Goal: Transaction & Acquisition: Subscribe to service/newsletter

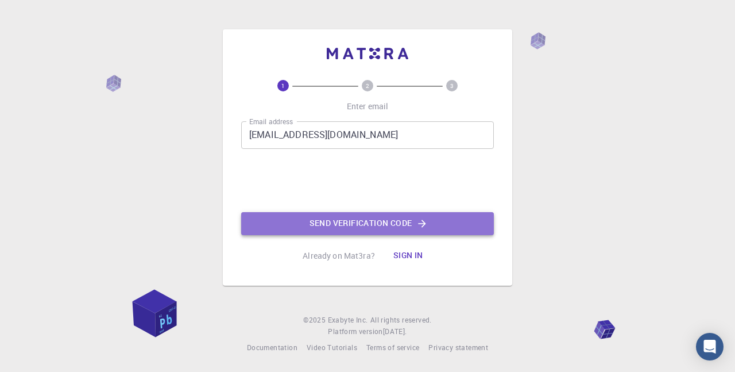
click at [361, 221] on button "Send verification code" at bounding box center [367, 223] width 253 height 23
drag, startPoint x: 361, startPoint y: 221, endPoint x: 368, endPoint y: 10, distance: 211.5
click at [361, 221] on div "Email address [EMAIL_ADDRESS][DOMAIN_NAME] Email address 0cAFcWeA6cv3hF9gio82YY…" at bounding box center [367, 178] width 253 height 114
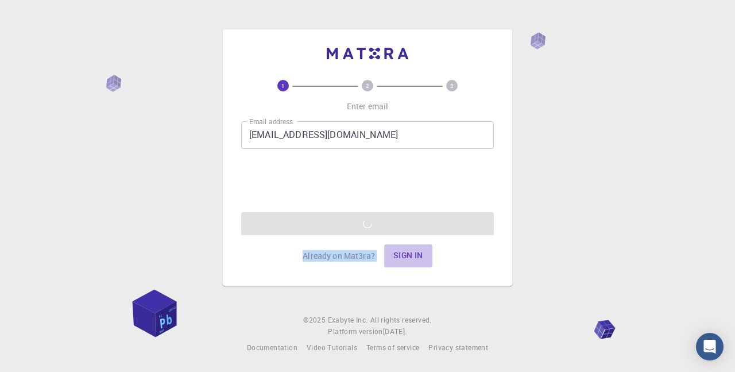
click at [409, 252] on button "Sign in" at bounding box center [408, 255] width 48 height 23
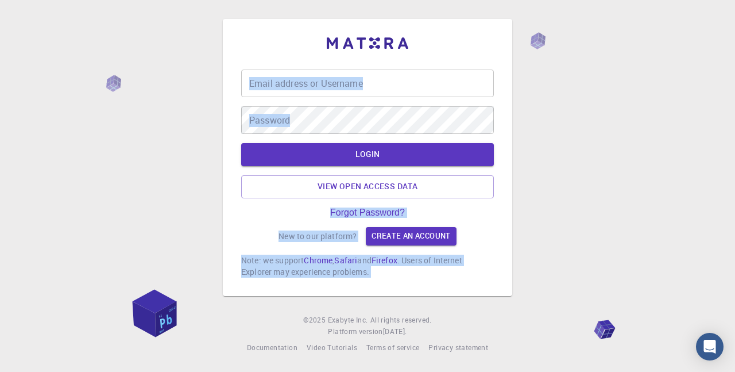
type input "akpana"
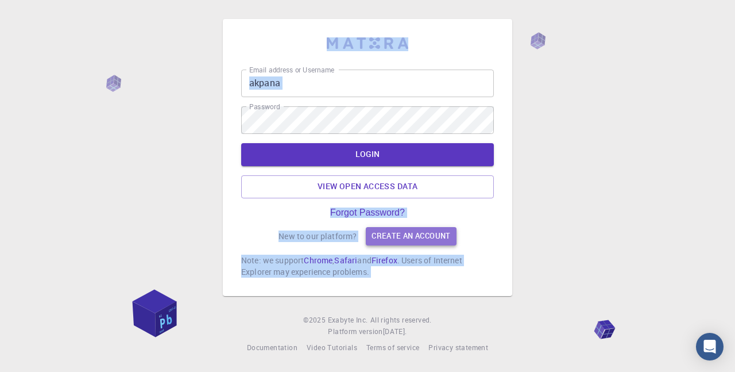
click at [425, 235] on link "Create an account" at bounding box center [411, 236] width 90 height 18
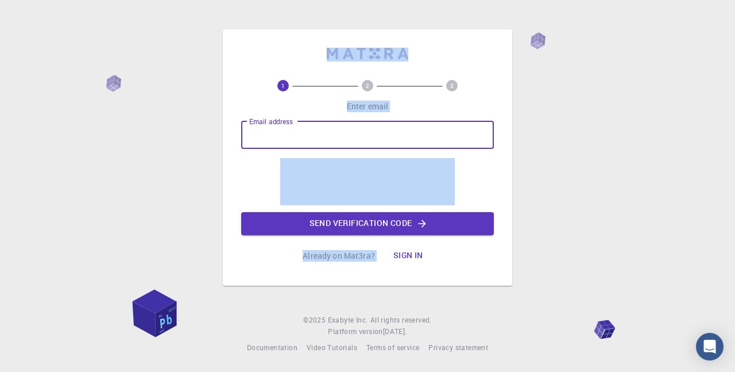
click at [333, 133] on input "Email address" at bounding box center [367, 135] width 253 height 28
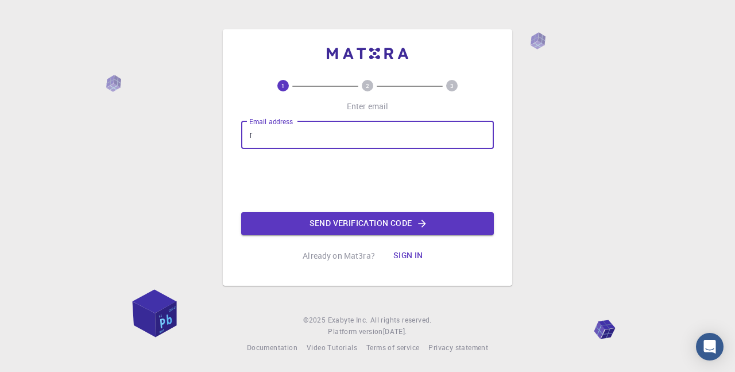
type input "[EMAIL_ADDRESS][DOMAIN_NAME]"
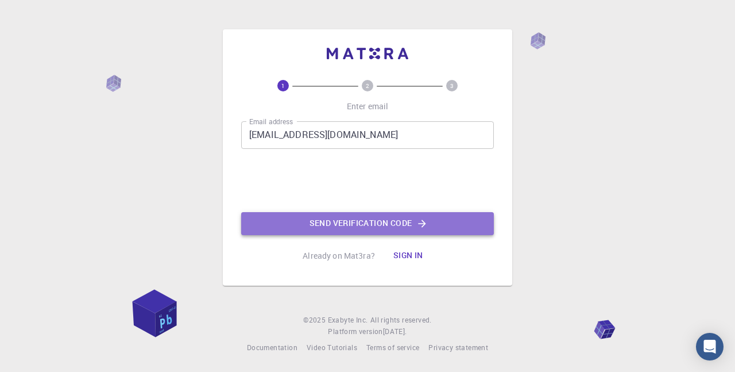
click at [319, 226] on button "Send verification code" at bounding box center [367, 223] width 253 height 23
click at [319, 226] on div "Email address [EMAIL_ADDRESS][DOMAIN_NAME] Email address 0cAFcWeA5FD25zpMSnWvdf…" at bounding box center [367, 178] width 253 height 114
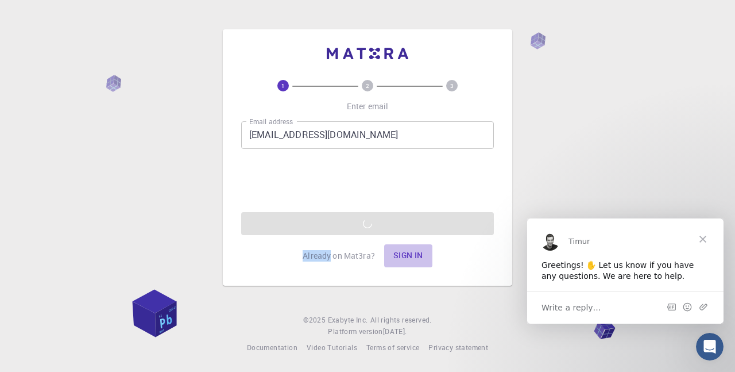
click at [409, 254] on button "Sign in" at bounding box center [408, 255] width 48 height 23
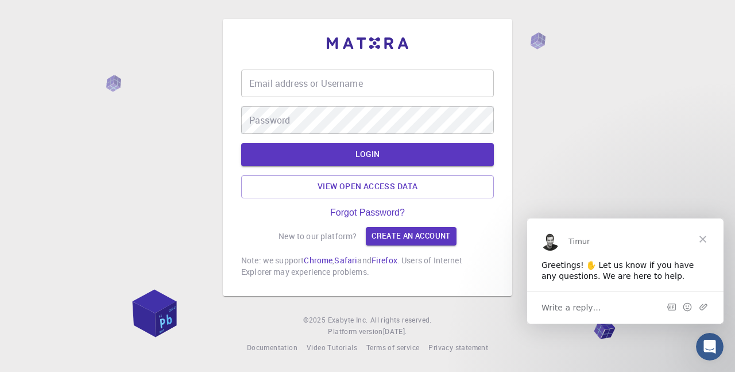
type input "akpana"
click at [369, 153] on button "LOGIN" at bounding box center [367, 154] width 253 height 23
click at [369, 153] on div "LOGIN View open access data" at bounding box center [367, 170] width 253 height 55
